Goal: Check status

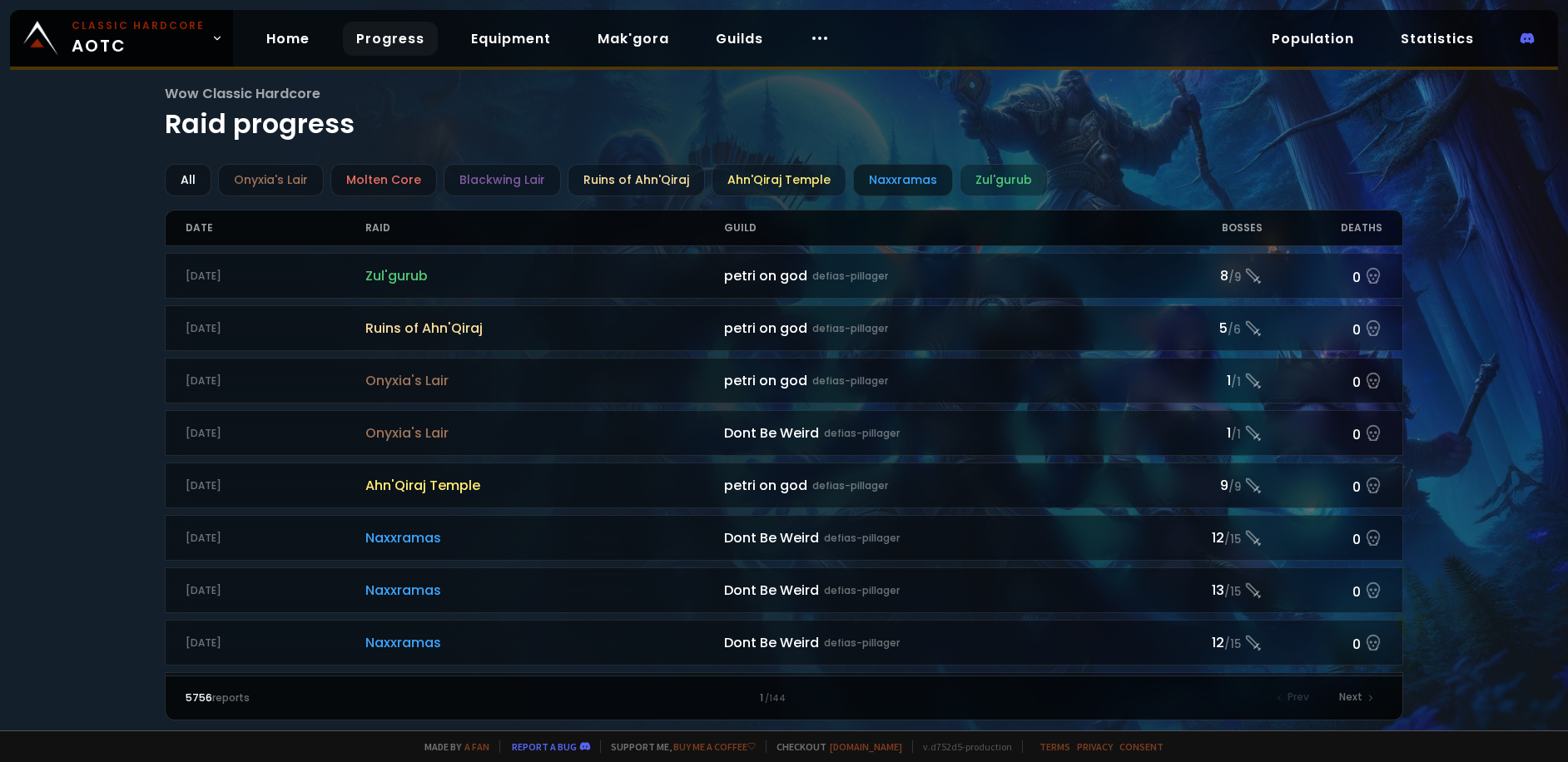
click at [868, 177] on div "Naxxramas" at bounding box center [903, 181] width 100 height 33
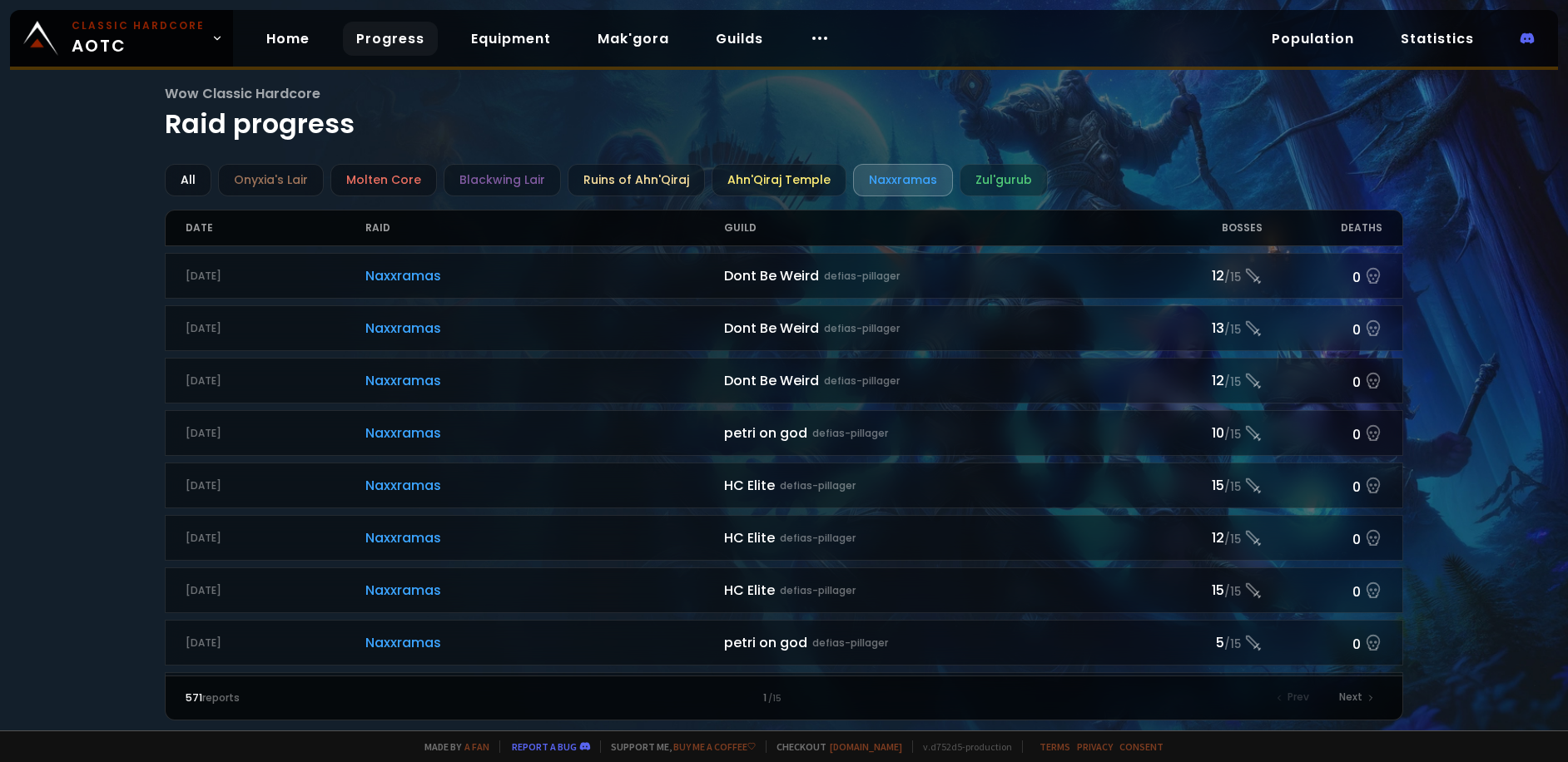
click at [1240, 228] on div "Bosses" at bounding box center [1202, 228] width 120 height 35
click at [793, 187] on div "Ahn'Qiraj Temple" at bounding box center [779, 181] width 135 height 33
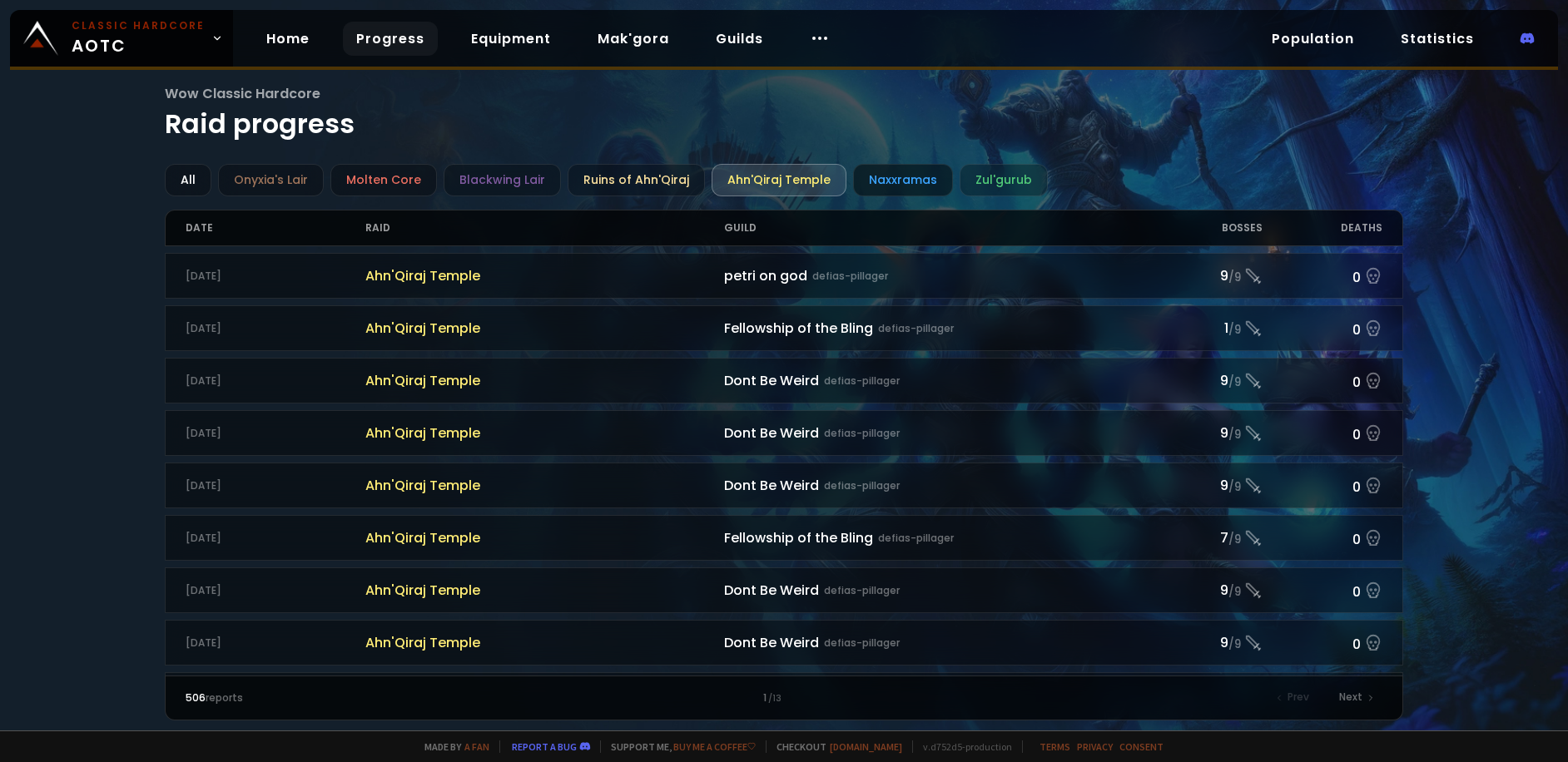
click at [884, 185] on div "Naxxramas" at bounding box center [903, 181] width 100 height 33
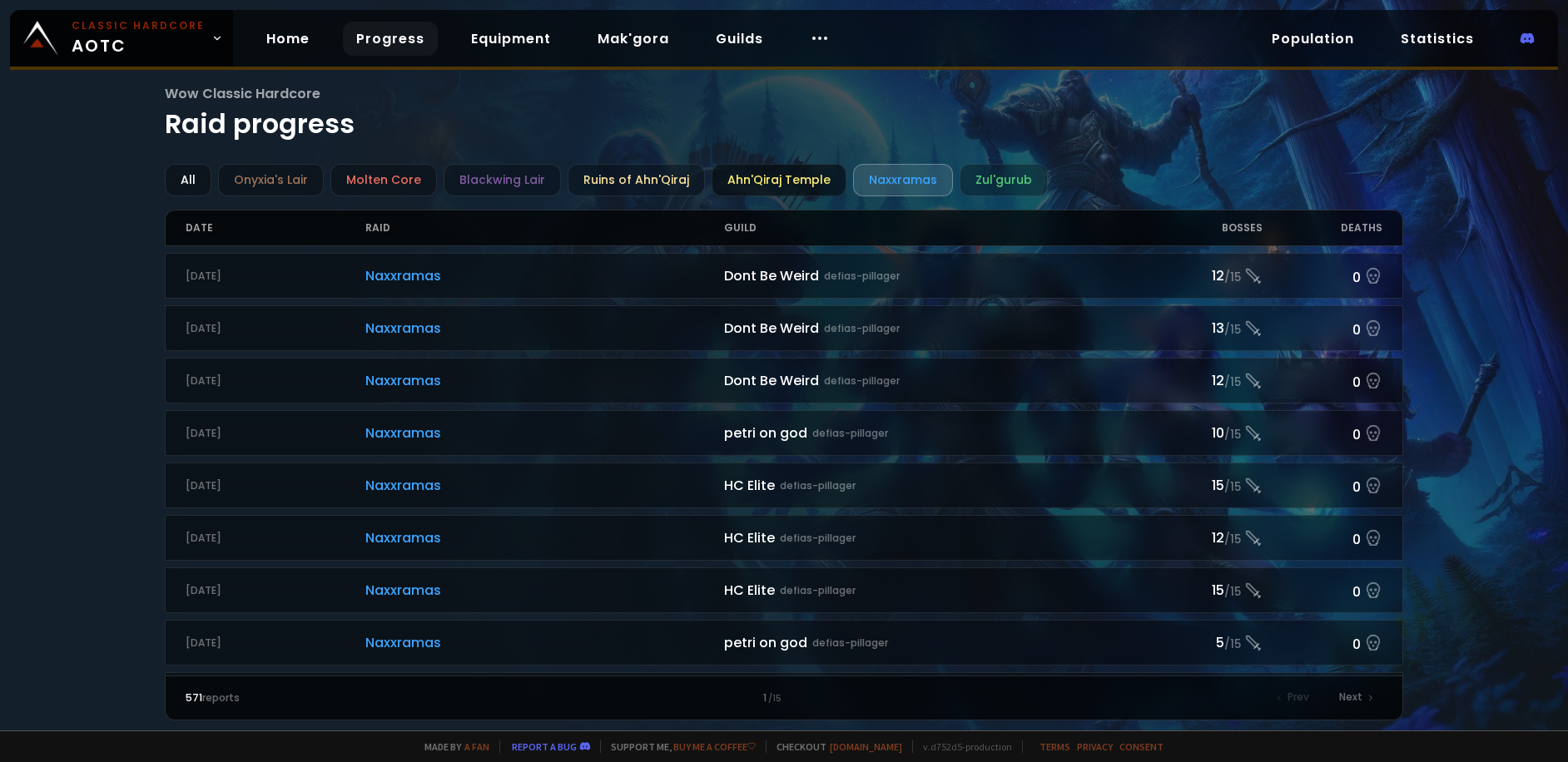
click at [770, 192] on div "Ahn'Qiraj Temple" at bounding box center [779, 181] width 135 height 33
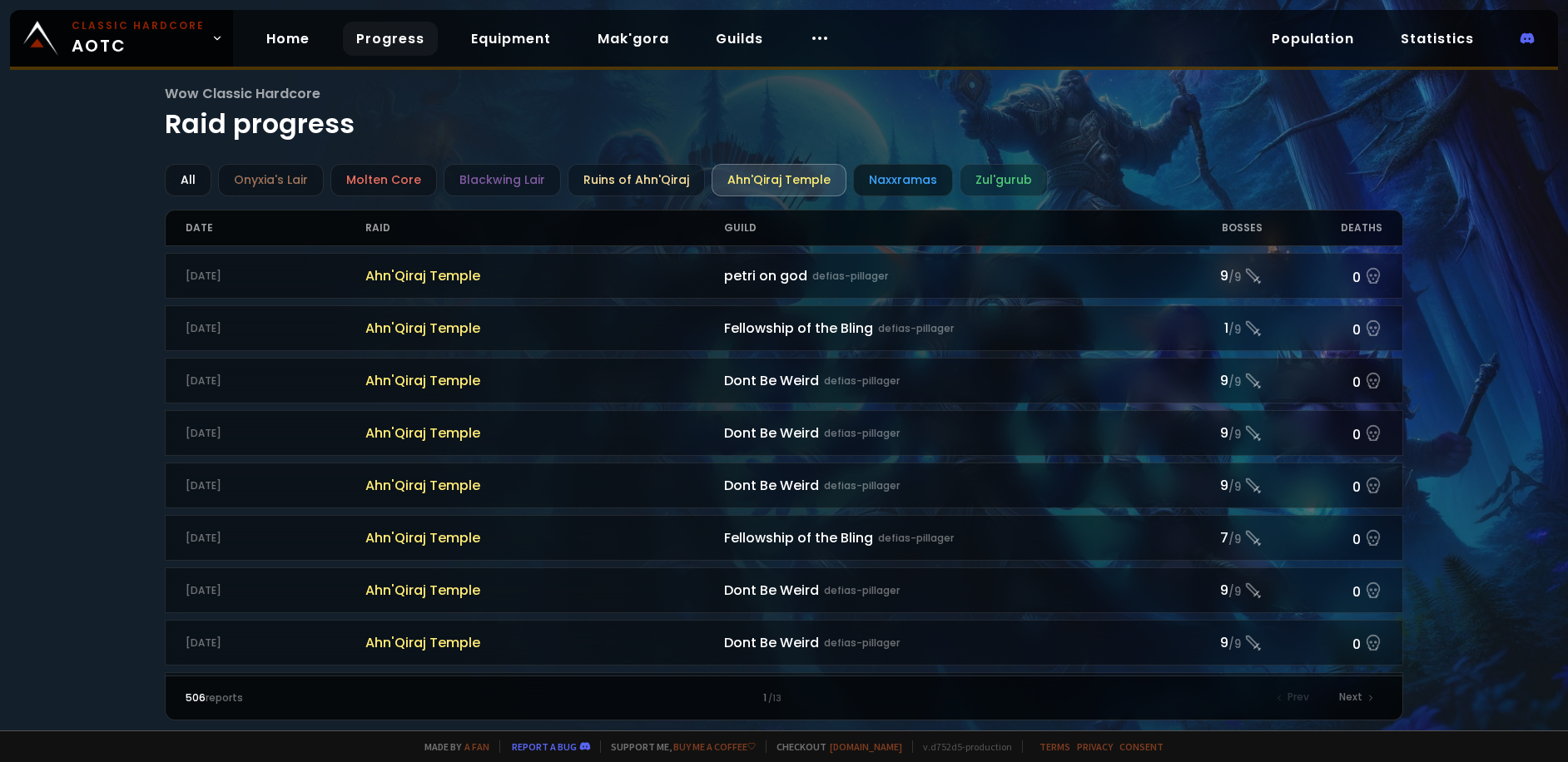
click at [885, 183] on div "Naxxramas" at bounding box center [903, 181] width 100 height 33
